Goal: Transaction & Acquisition: Subscribe to service/newsletter

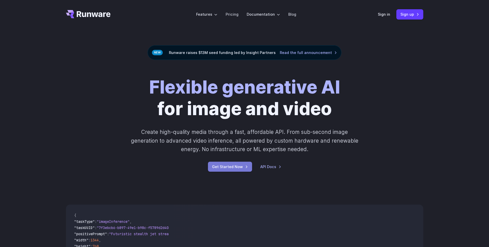
click at [231, 165] on link "Get Started Now" at bounding box center [230, 166] width 44 height 10
click at [237, 166] on link "Get Started Now" at bounding box center [230, 166] width 44 height 10
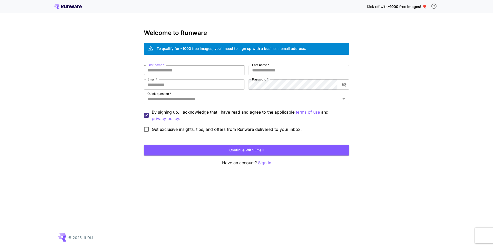
click at [195, 71] on input "First name   *" at bounding box center [194, 70] width 101 height 10
click at [65, 7] on icon at bounding box center [68, 6] width 28 height 5
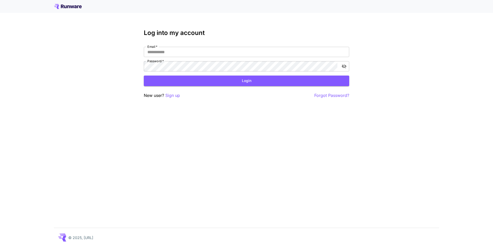
click at [60, 3] on div at bounding box center [246, 6] width 493 height 13
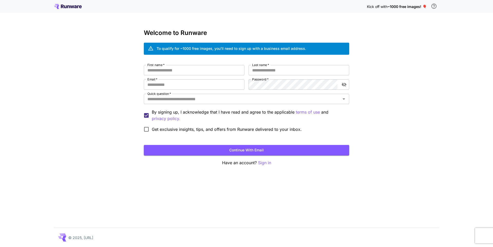
click at [406, 2] on div "Kick off with ~1000 free images! 🎈" at bounding box center [403, 6] width 72 height 11
click at [404, 9] on p "Kick off with ~1000 free images! 🎈" at bounding box center [397, 6] width 60 height 5
click at [188, 69] on input "First name   *" at bounding box center [194, 70] width 101 height 10
click at [249, 104] on div "Quick question   * Quick question   *" at bounding box center [246, 99] width 205 height 11
click at [199, 74] on input "First name   *" at bounding box center [194, 70] width 101 height 10
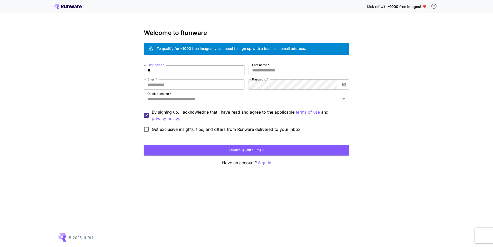
type input "*"
type input "*******"
click at [184, 86] on input "Email   *" at bounding box center [194, 84] width 101 height 10
type input "**"
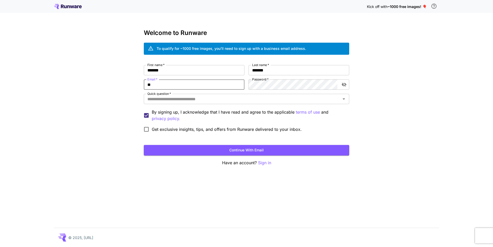
click at [166, 85] on input "**" at bounding box center [194, 84] width 101 height 10
type input "**********"
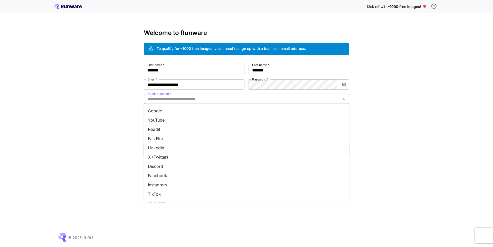
click at [181, 100] on input "Quick question   *" at bounding box center [242, 98] width 194 height 7
click at [174, 170] on li "Word of mouth" at bounding box center [246, 167] width 205 height 9
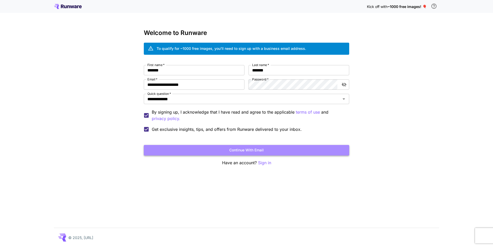
click at [255, 151] on button "Continue with email" at bounding box center [246, 150] width 205 height 11
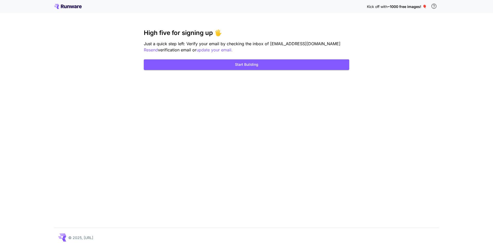
click at [401, 5] on span "~1000 free images! 🎈" at bounding box center [406, 6] width 39 height 4
click at [246, 60] on button "Start Building" at bounding box center [246, 64] width 205 height 11
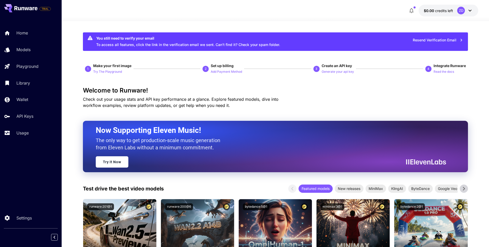
click at [469, 10] on icon at bounding box center [470, 10] width 6 height 6
